Goal: Browse casually: Explore the website without a specific task or goal

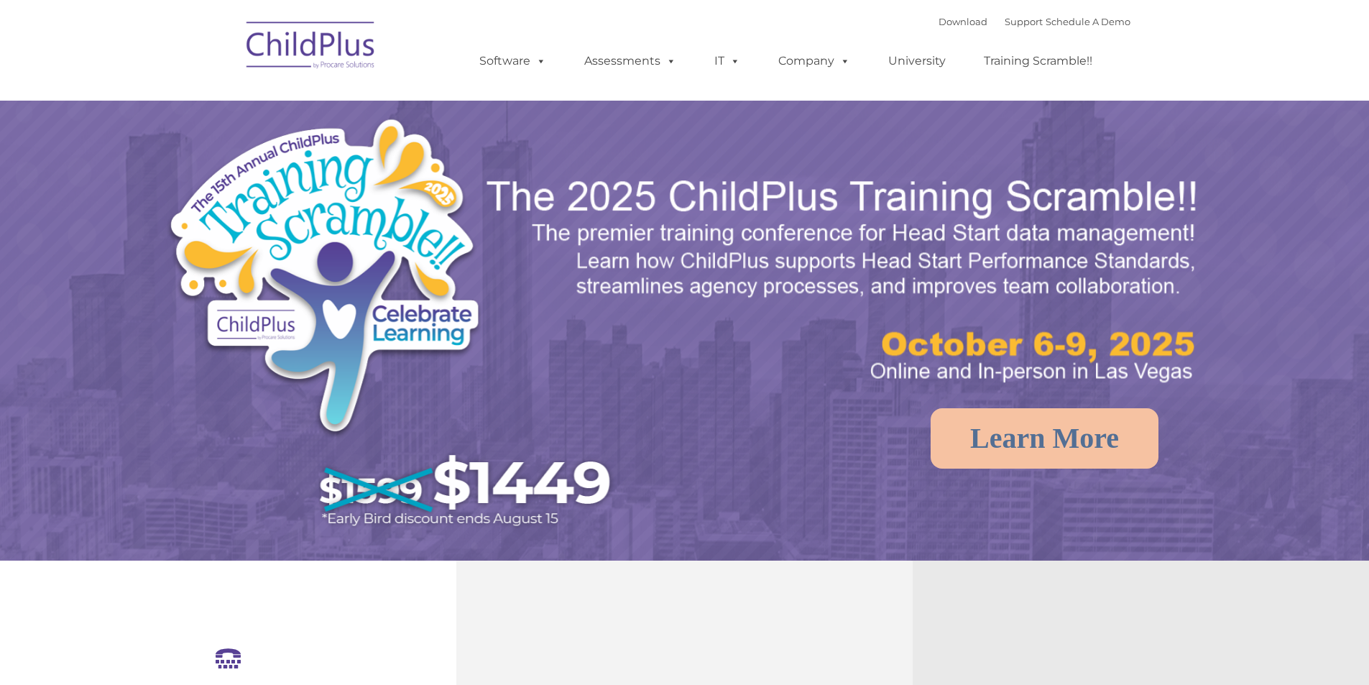
select select "MEDIUM"
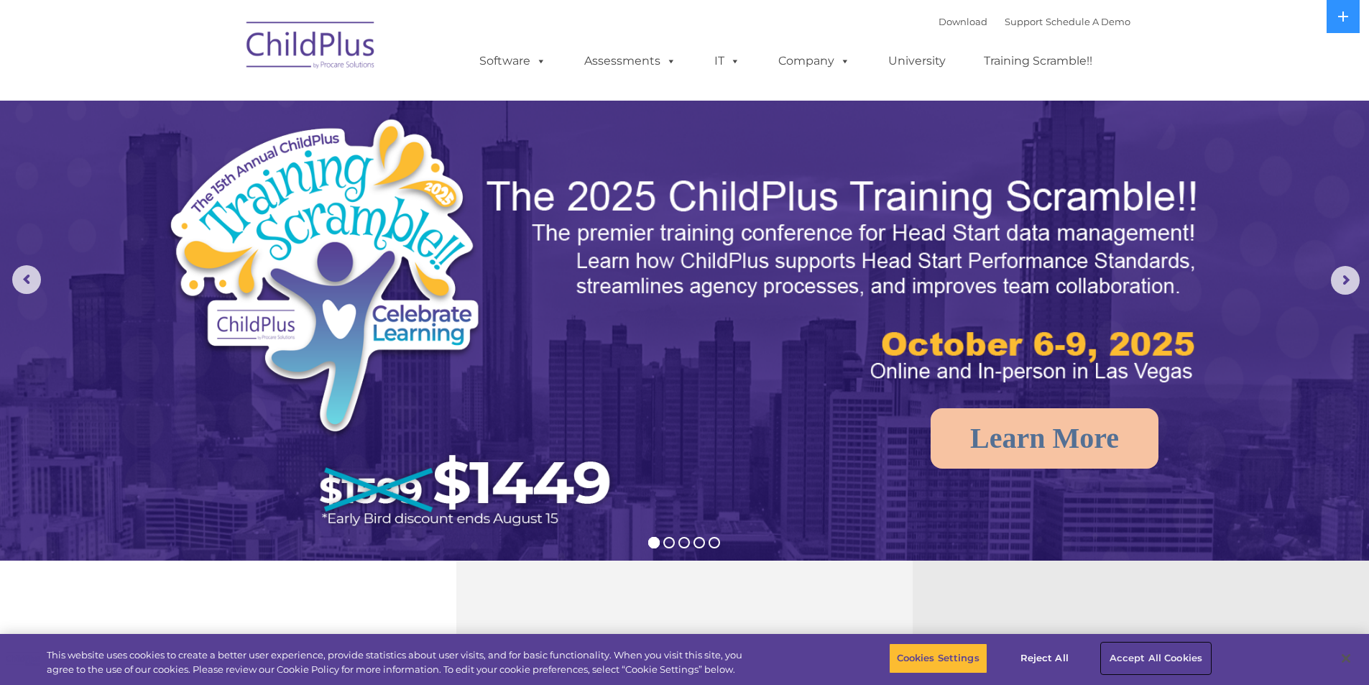
click at [1166, 656] on button "Accept All Cookies" at bounding box center [1156, 658] width 109 height 30
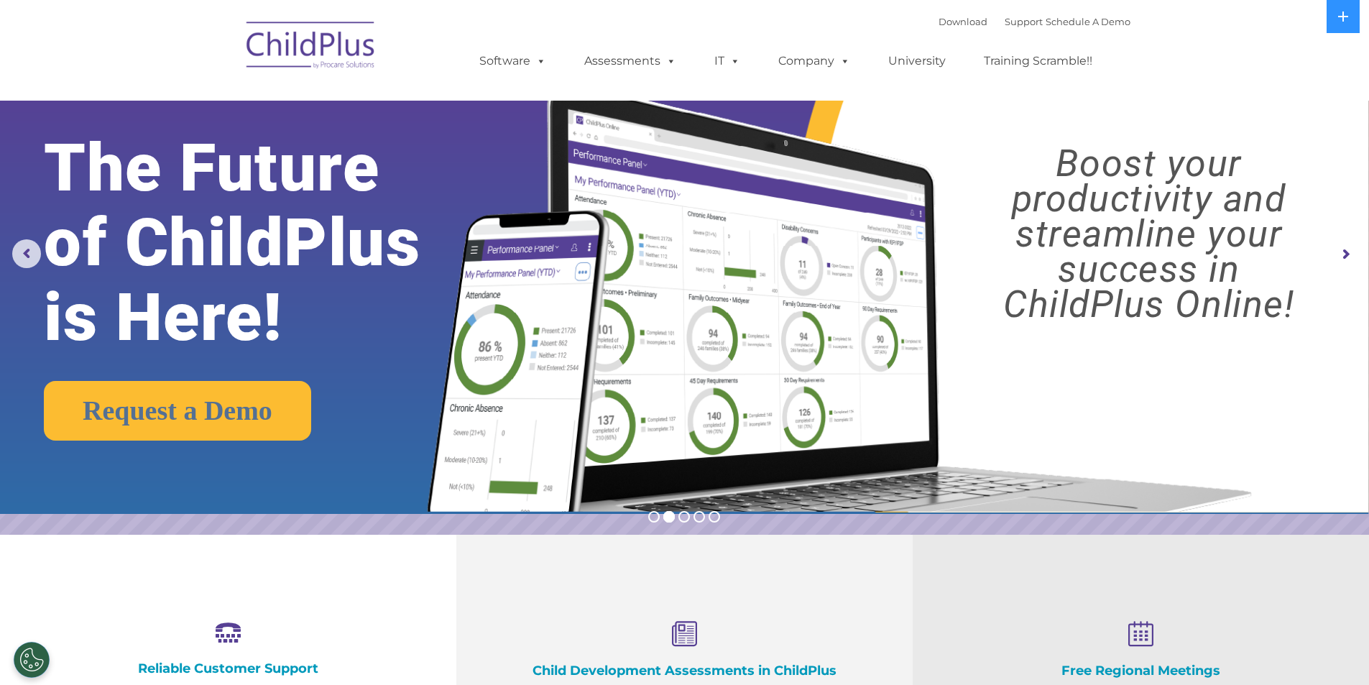
scroll to position [25, 0]
click at [1346, 6] on button at bounding box center [1343, 16] width 33 height 33
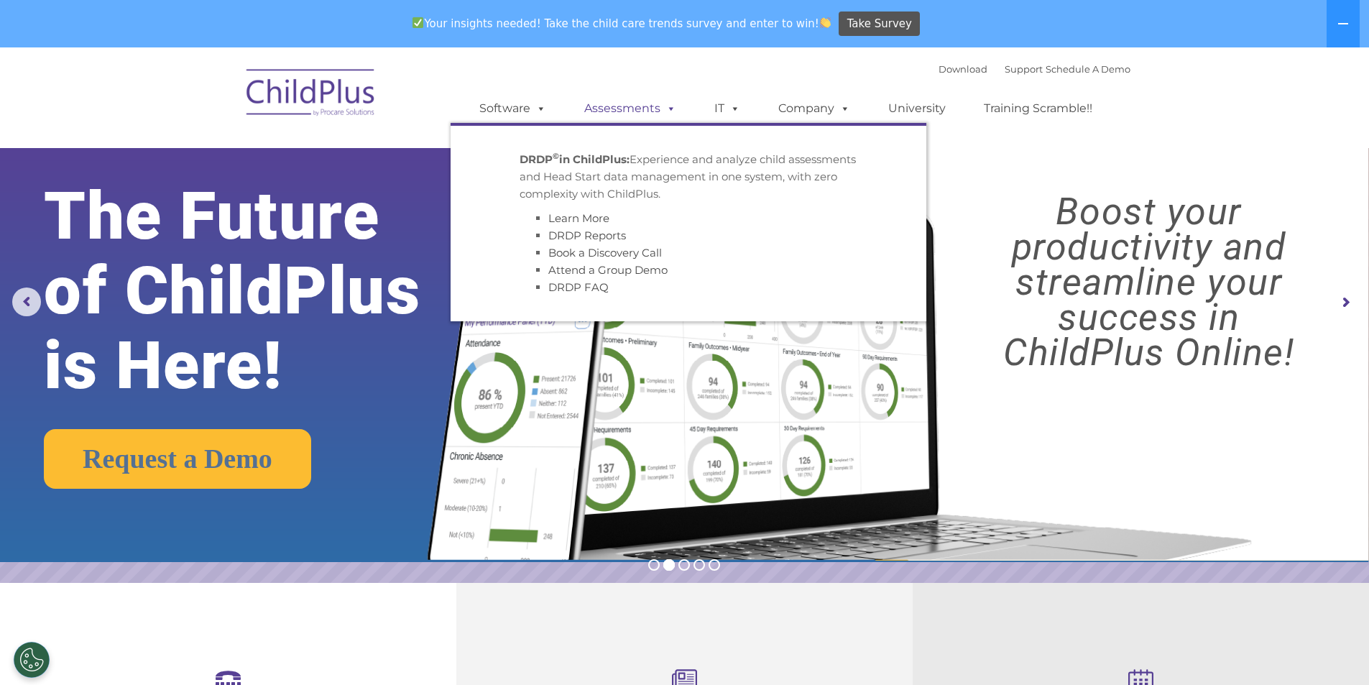
click at [663, 106] on span at bounding box center [669, 108] width 16 height 14
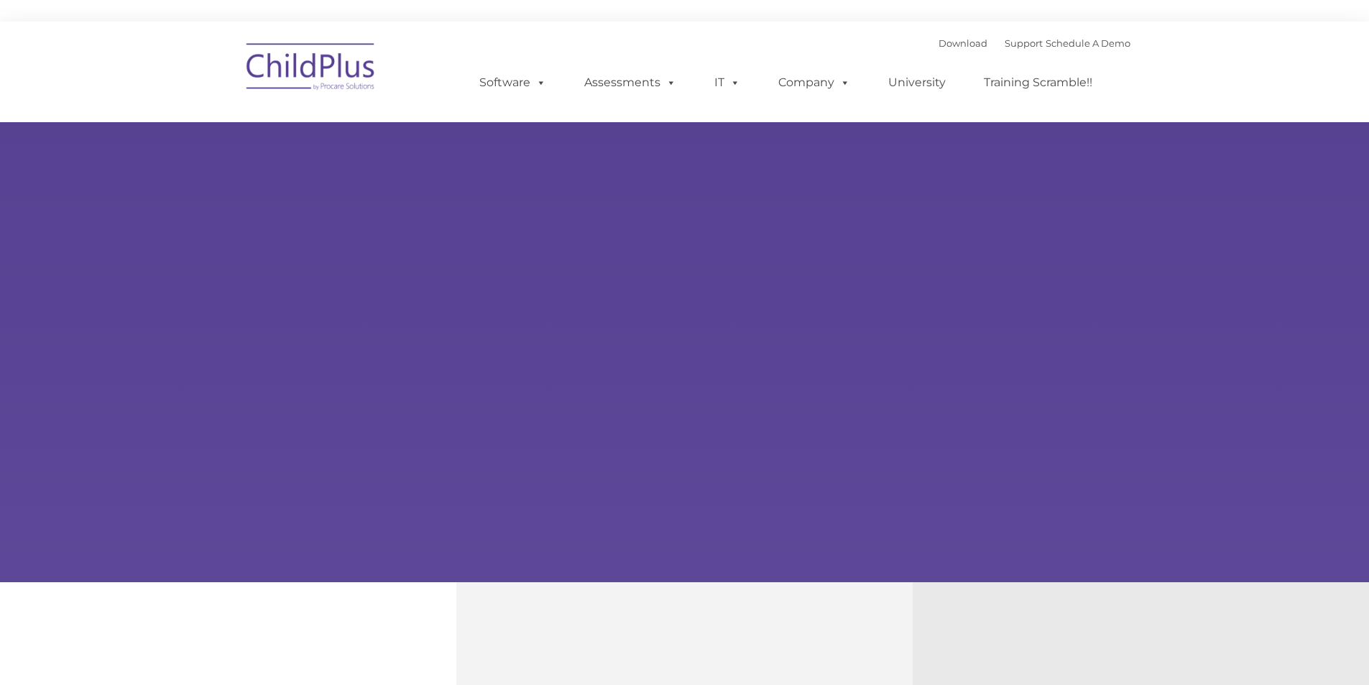
type input ""
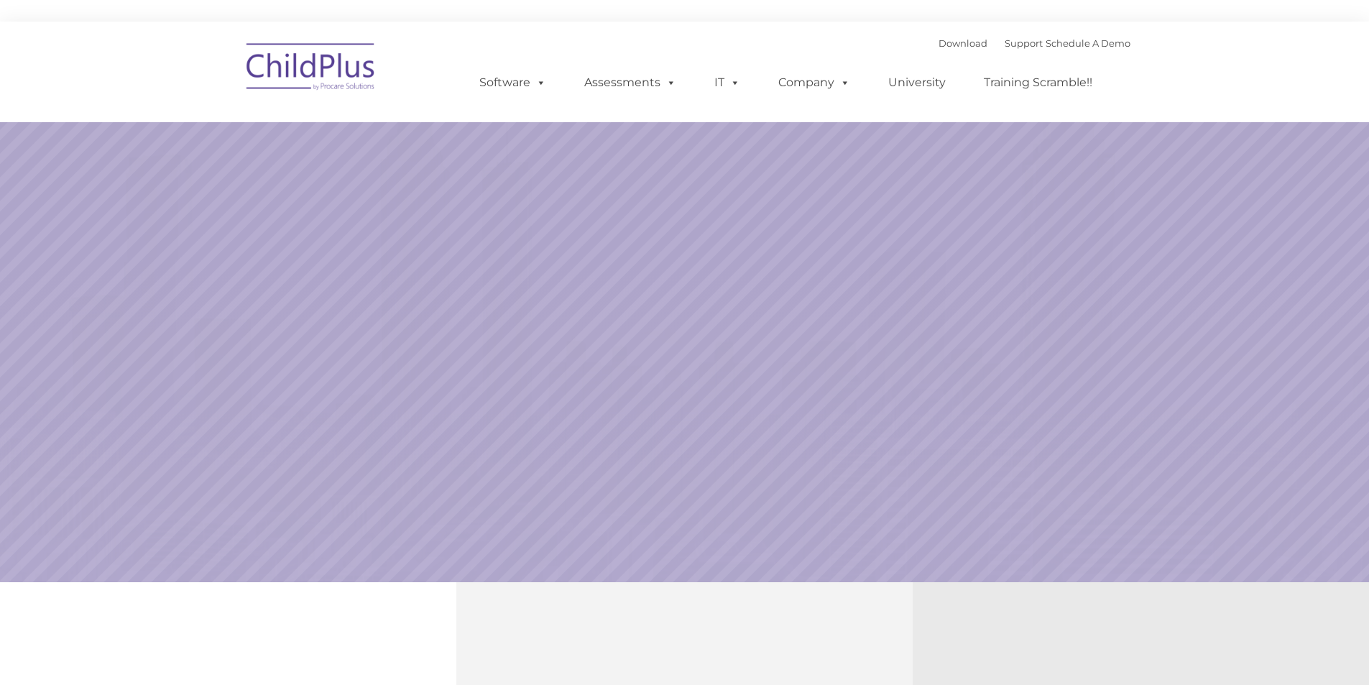
select select "MEDIUM"
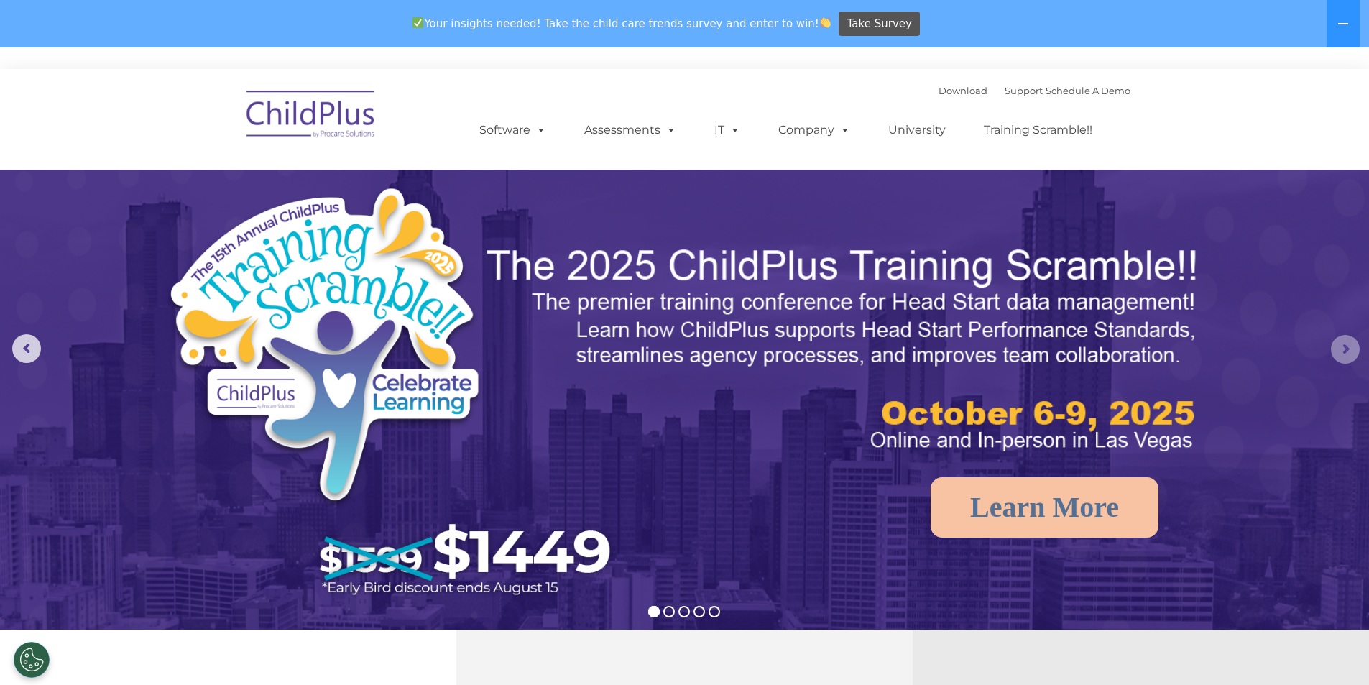
click at [1348, 346] on rs-arrow at bounding box center [1345, 349] width 29 height 29
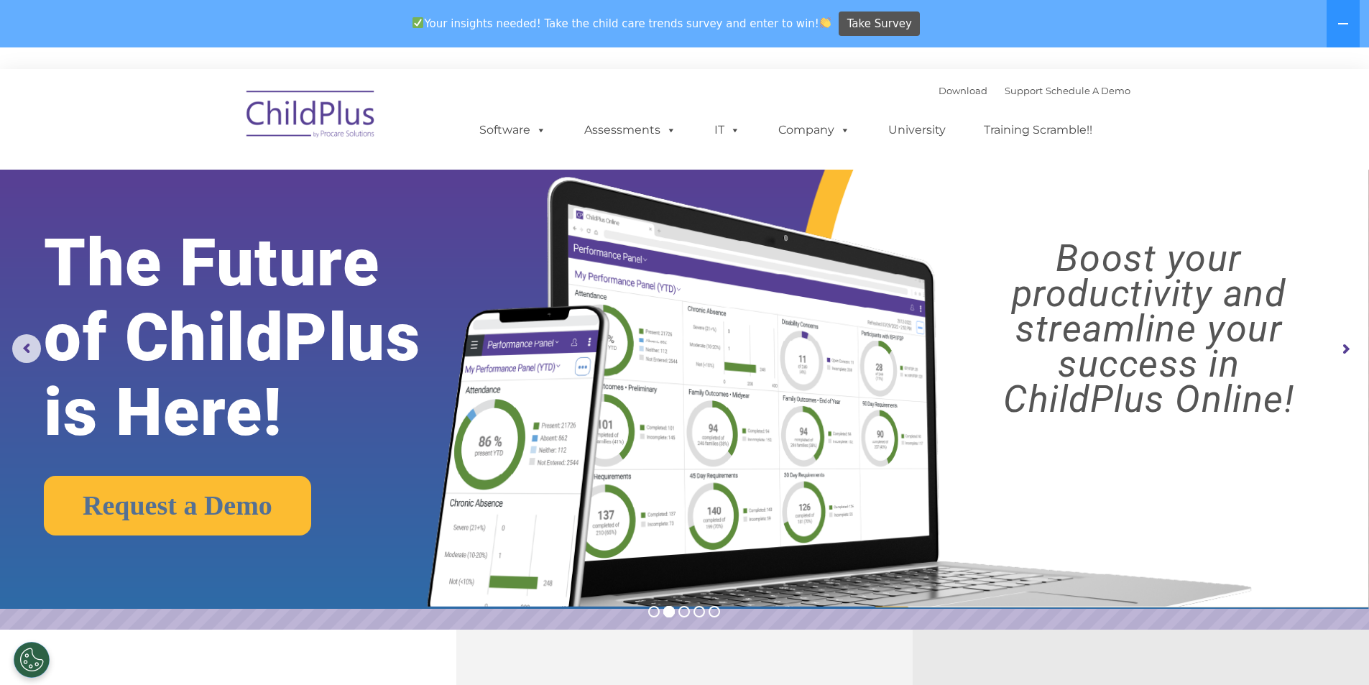
click at [1346, 348] on rs-arrow at bounding box center [1345, 349] width 29 height 29
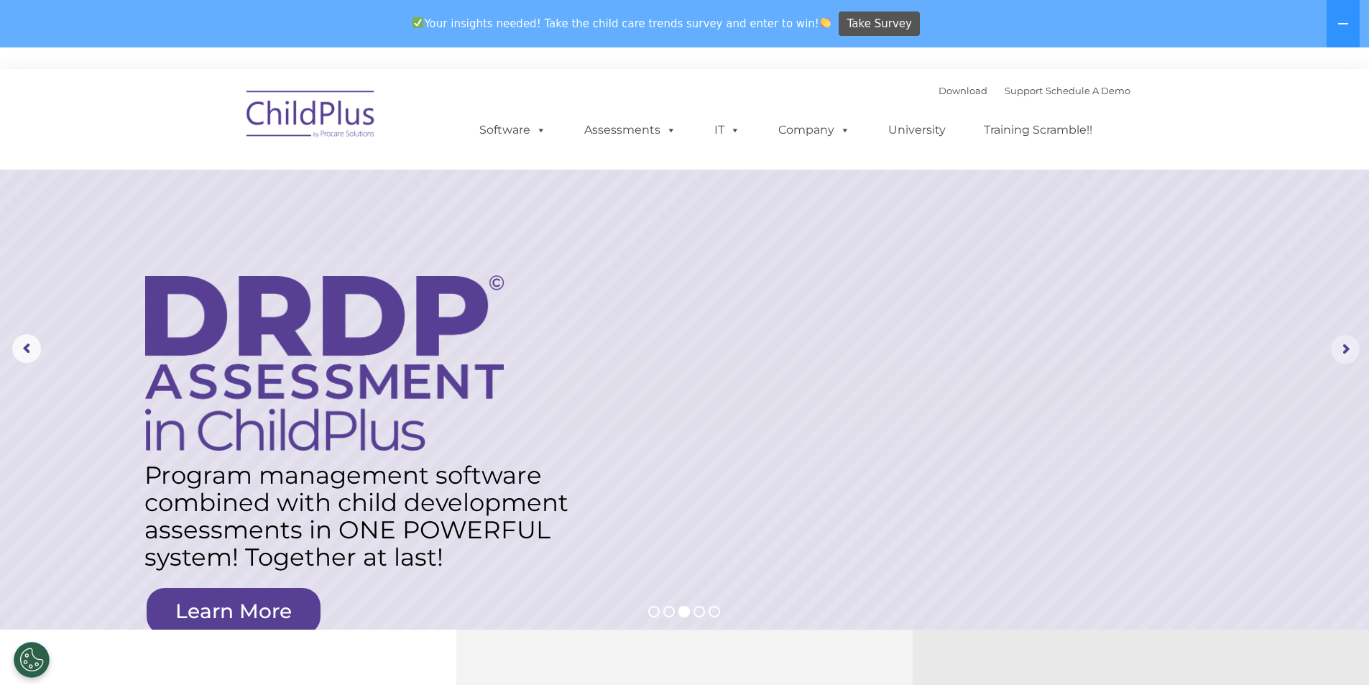
click at [1346, 349] on rs-arrow at bounding box center [1345, 349] width 29 height 29
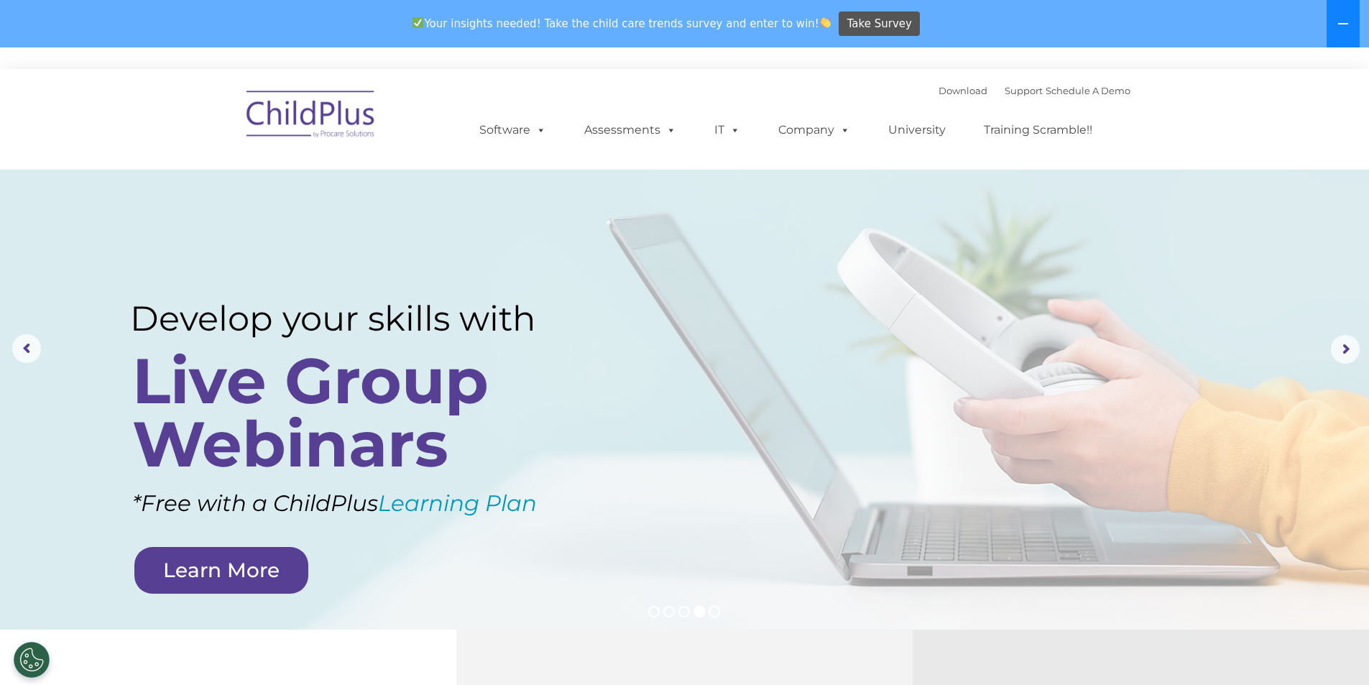
click at [1333, 20] on button at bounding box center [1343, 23] width 33 height 47
